Goal: Task Accomplishment & Management: Use online tool/utility

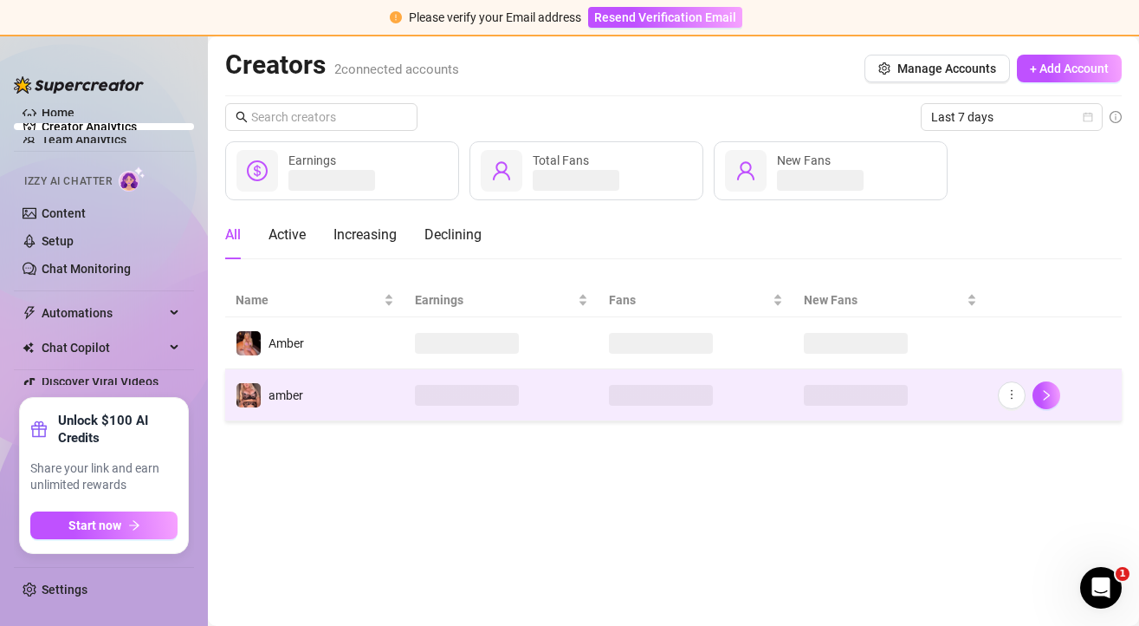
click at [928, 401] on td at bounding box center [891, 395] width 194 height 52
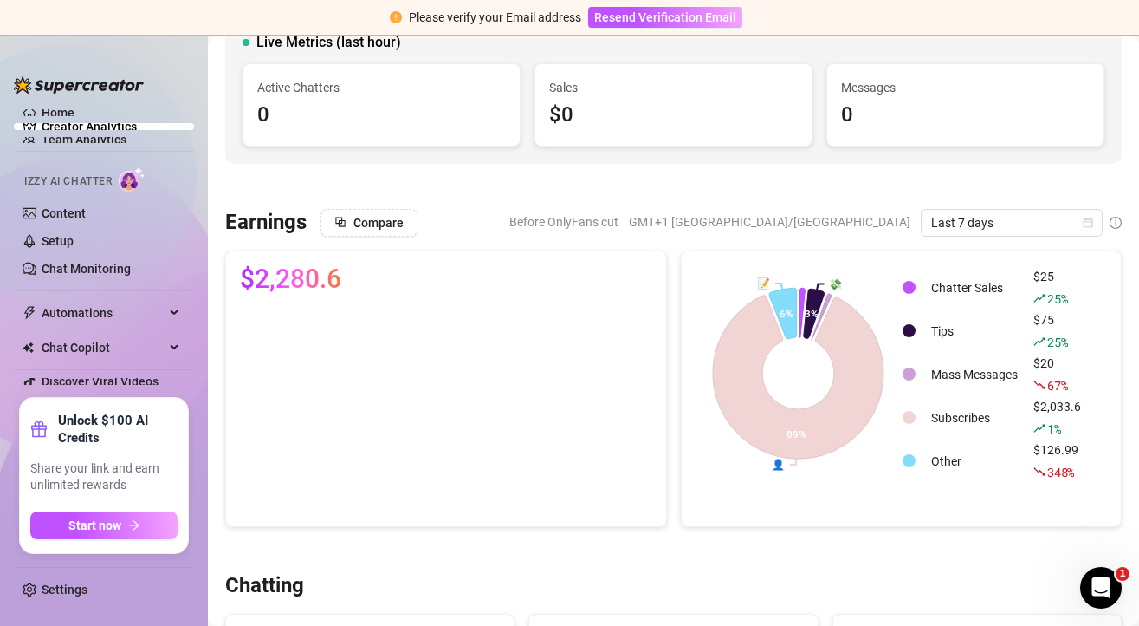
scroll to position [29, 0]
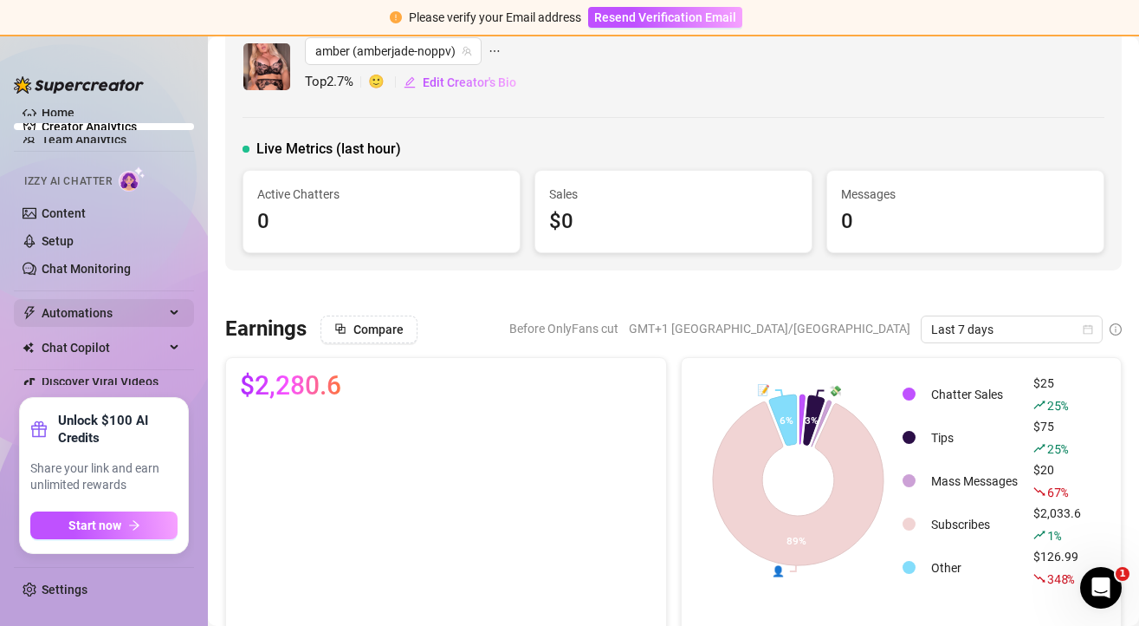
click at [172, 313] on icon at bounding box center [176, 313] width 9 height 0
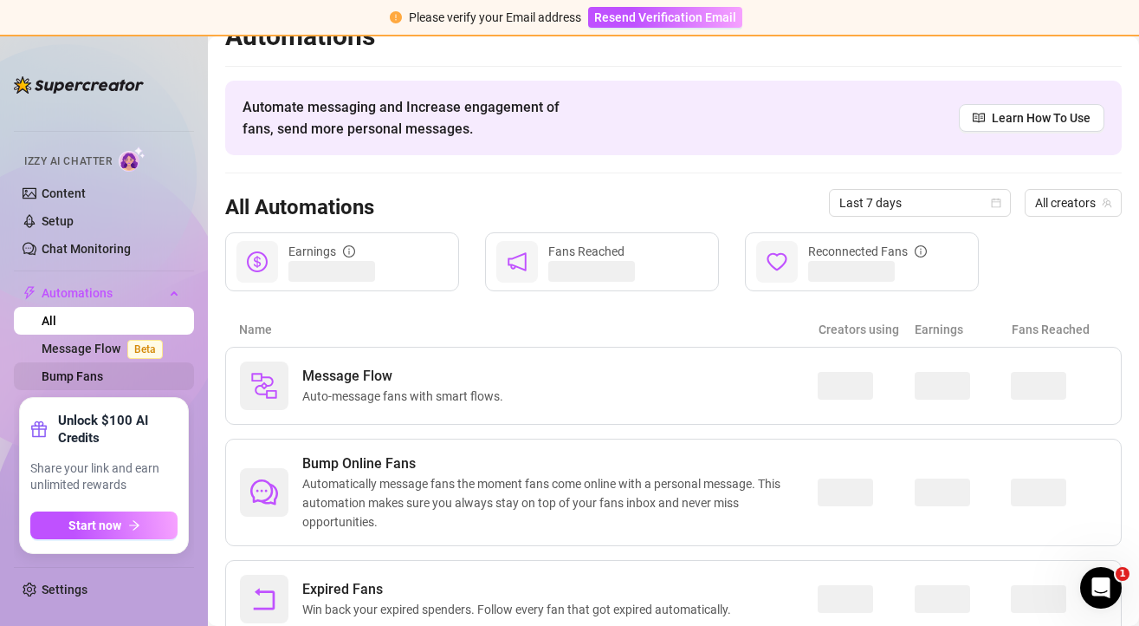
click at [92, 373] on link "Bump Fans" at bounding box center [73, 376] width 62 height 14
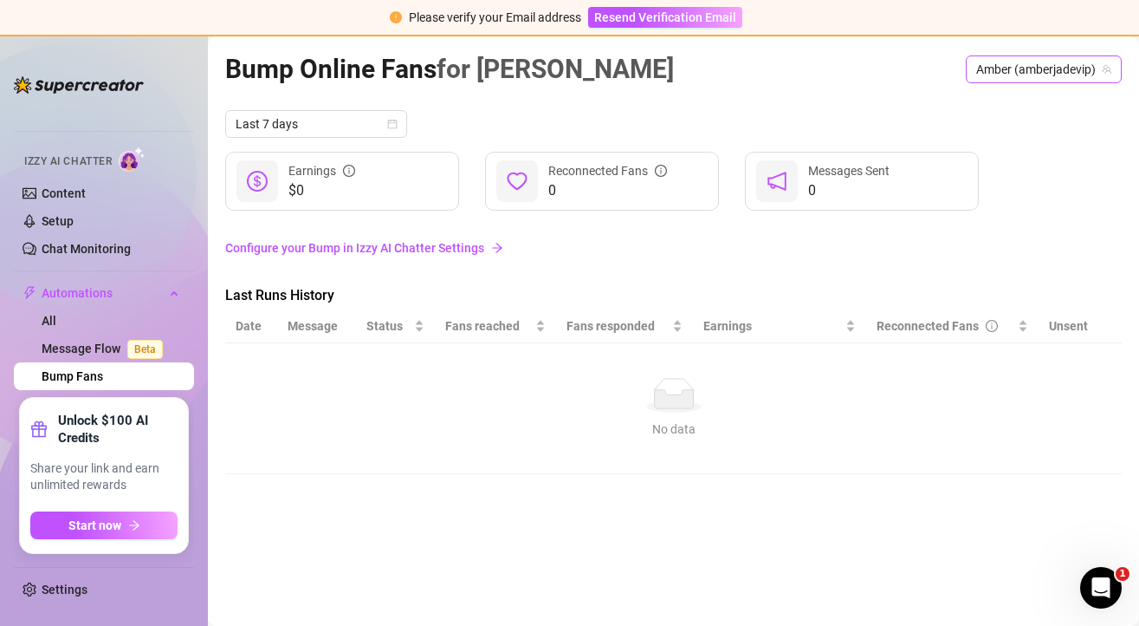
click at [991, 68] on span "Amber (amberjadevip)" at bounding box center [1043, 69] width 135 height 26
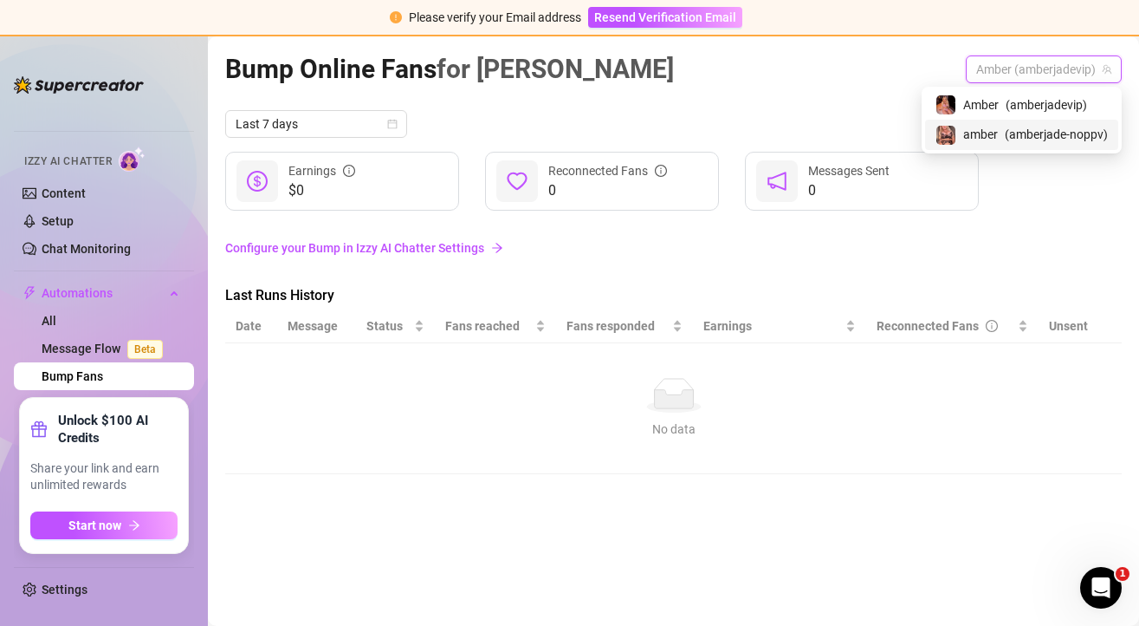
click at [1005, 126] on span "( amberjade-noppv )" at bounding box center [1056, 134] width 103 height 19
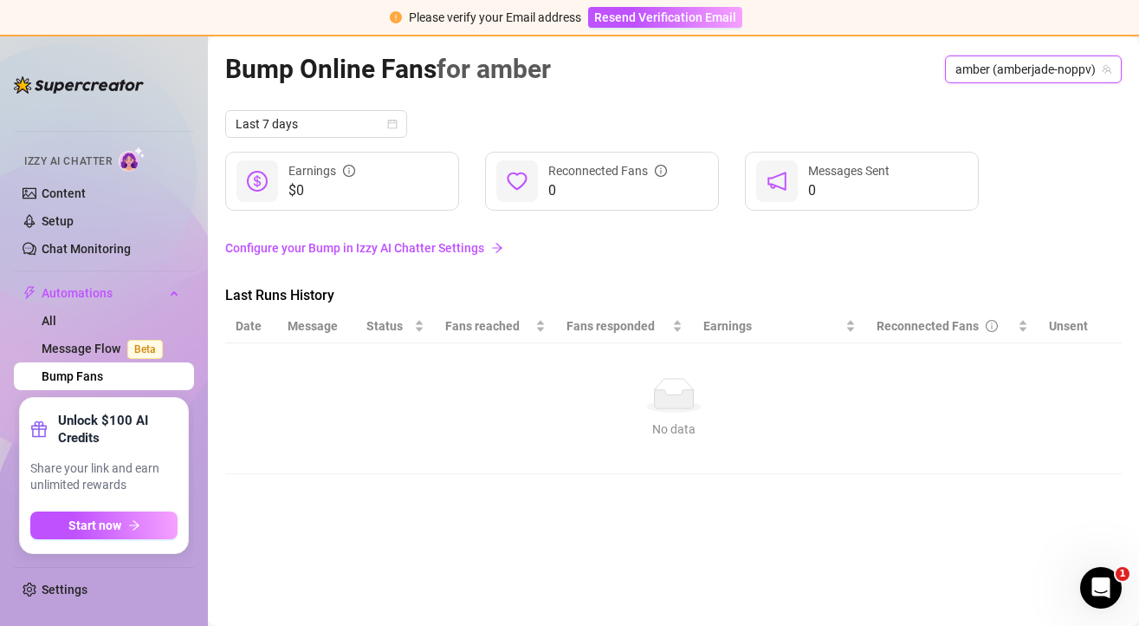
click at [434, 246] on link "Configure your Bump in Izzy AI Chatter Settings" at bounding box center [673, 247] width 897 height 19
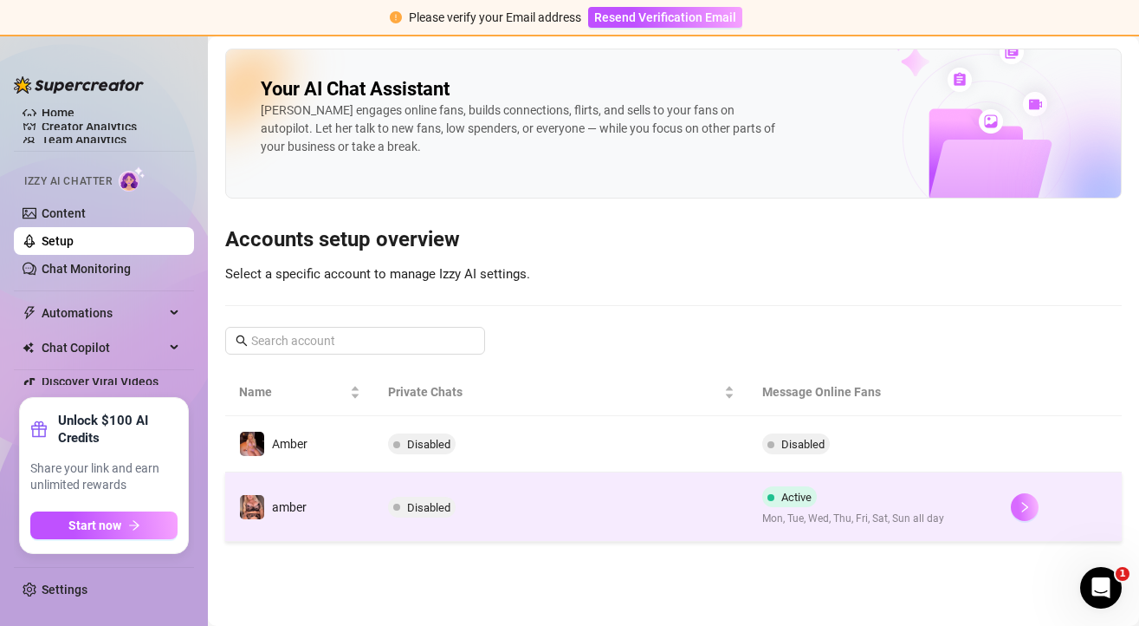
click at [1020, 504] on icon "right" at bounding box center [1025, 507] width 12 height 12
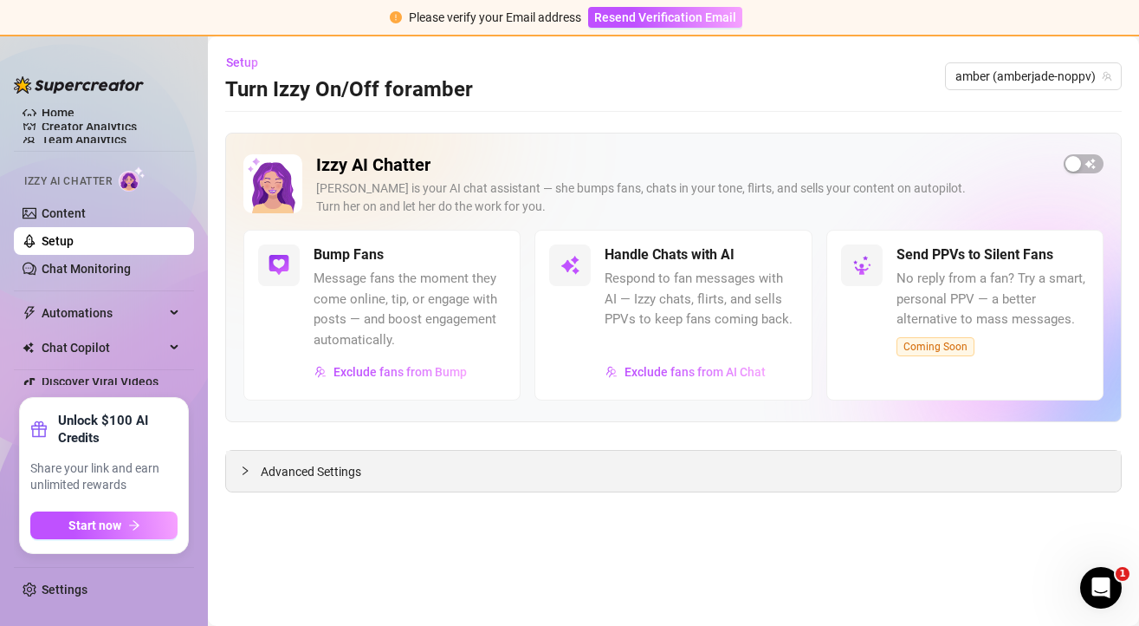
click at [301, 469] on span "Advanced Settings" at bounding box center [311, 471] width 100 height 19
